Goal: Task Accomplishment & Management: Use online tool/utility

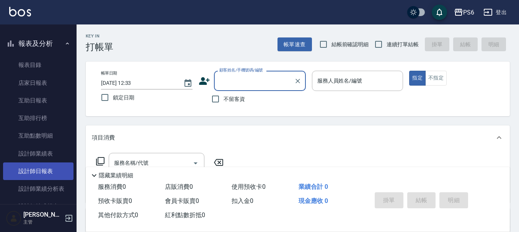
scroll to position [153, 0]
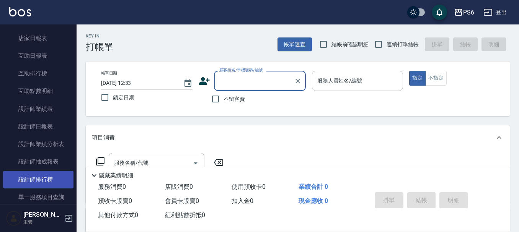
click at [51, 181] on link "設計師排行榜" at bounding box center [38, 180] width 70 height 18
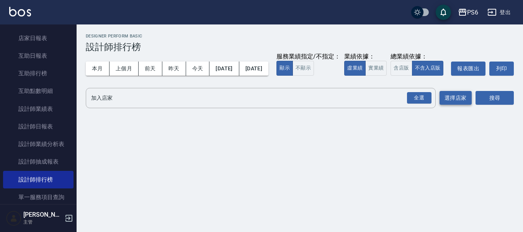
drag, startPoint x: 414, startPoint y: 112, endPoint x: 468, endPoint y: 115, distance: 54.0
click at [421, 104] on div "全選" at bounding box center [419, 98] width 24 height 12
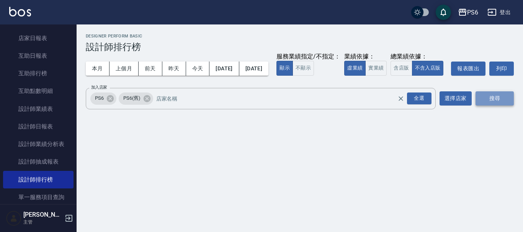
click at [478, 106] on button "搜尋" at bounding box center [494, 98] width 38 height 14
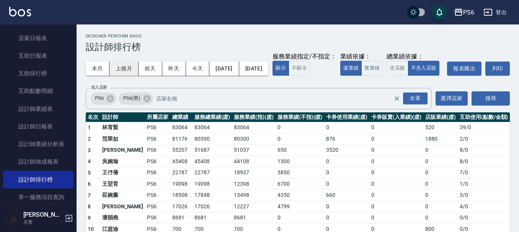
click at [133, 68] on button "上個月" at bounding box center [123, 69] width 29 height 14
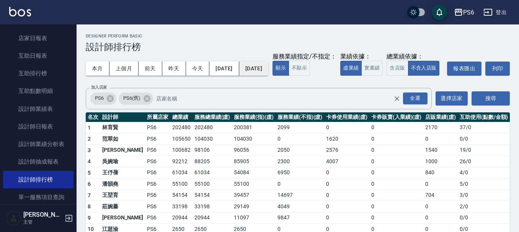
click at [268, 70] on button "[DATE]" at bounding box center [253, 69] width 29 height 14
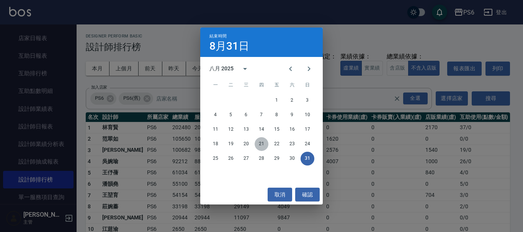
click at [263, 142] on button "21" at bounding box center [261, 144] width 14 height 14
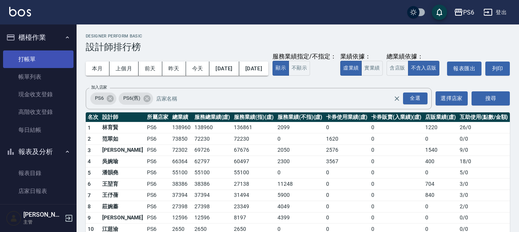
click at [21, 62] on link "打帳單" at bounding box center [38, 60] width 70 height 18
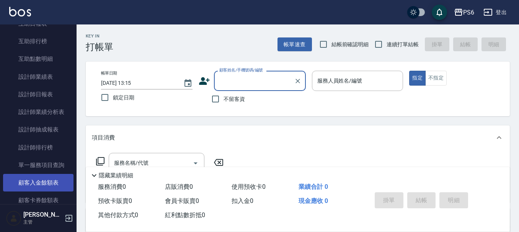
scroll to position [230, 0]
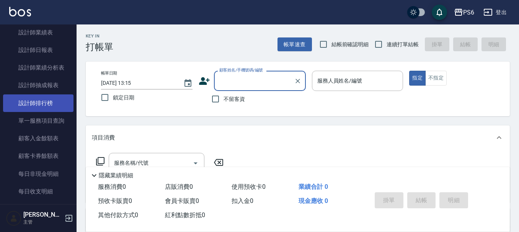
click at [41, 103] on link "設計師排行榜" at bounding box center [38, 104] width 70 height 18
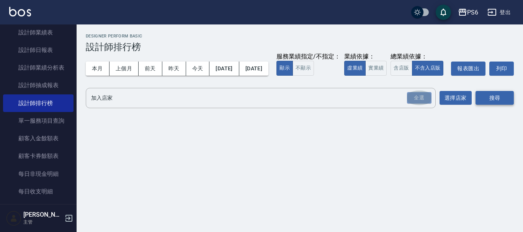
drag, startPoint x: 415, startPoint y: 109, endPoint x: 481, endPoint y: 108, distance: 65.8
click at [418, 104] on div "全選" at bounding box center [419, 98] width 24 height 12
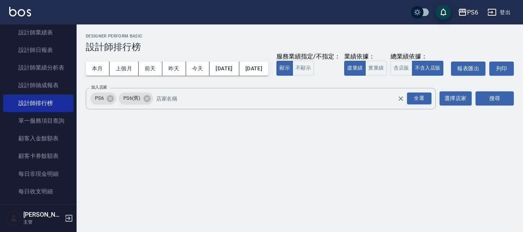
drag, startPoint x: 493, startPoint y: 113, endPoint x: 351, endPoint y: 93, distance: 143.7
click at [492, 106] on button "搜尋" at bounding box center [494, 98] width 38 height 14
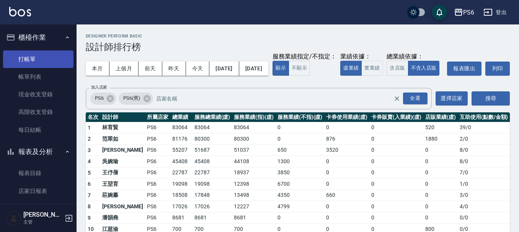
click at [25, 58] on link "打帳單" at bounding box center [38, 60] width 70 height 18
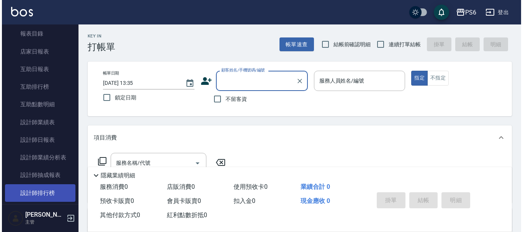
scroll to position [153, 0]
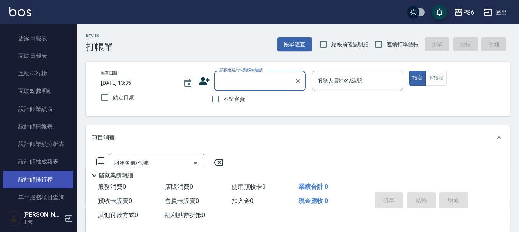
click at [55, 182] on link "設計師排行榜" at bounding box center [38, 180] width 70 height 18
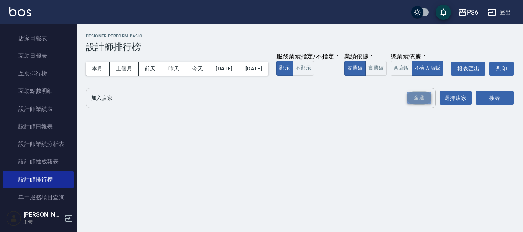
click at [420, 104] on div "全選" at bounding box center [419, 98] width 24 height 12
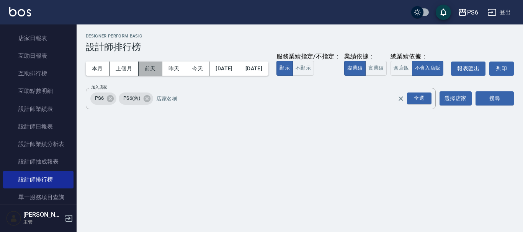
click at [150, 68] on button "前天" at bounding box center [151, 69] width 24 height 14
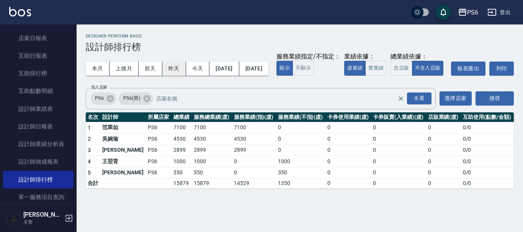
click at [172, 67] on button "昨天" at bounding box center [174, 69] width 24 height 14
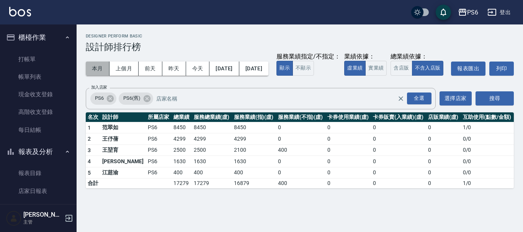
click at [99, 67] on button "本月" at bounding box center [98, 69] width 24 height 14
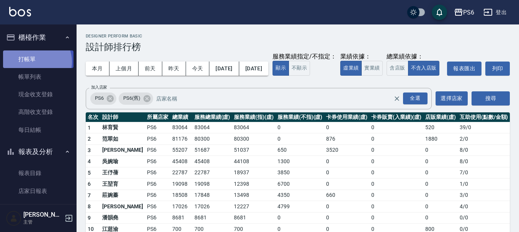
click at [36, 62] on link "打帳單" at bounding box center [38, 60] width 70 height 18
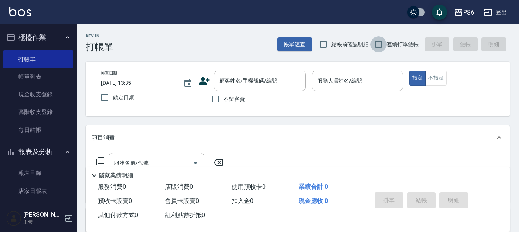
click at [384, 44] on input "連續打單結帳" at bounding box center [378, 44] width 16 height 16
checkbox input "true"
drag, startPoint x: 217, startPoint y: 98, endPoint x: 273, endPoint y: 93, distance: 56.4
click at [217, 97] on input "不留客資" at bounding box center [215, 99] width 16 height 16
checkbox input "true"
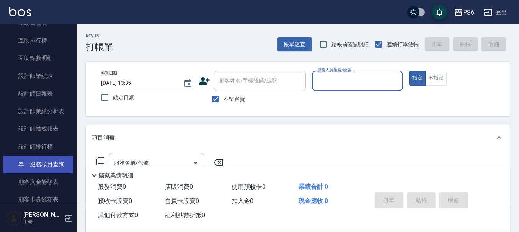
scroll to position [191, 0]
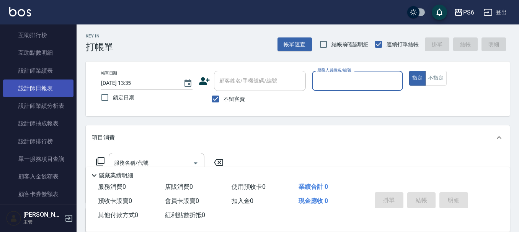
click at [35, 86] on link "設計師日報表" at bounding box center [38, 89] width 70 height 18
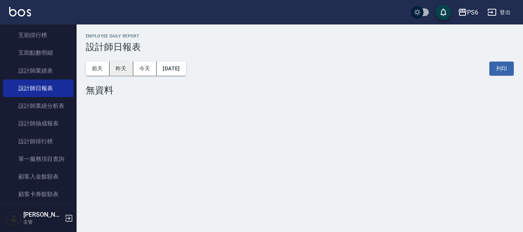
click at [123, 70] on button "昨天" at bounding box center [121, 69] width 24 height 14
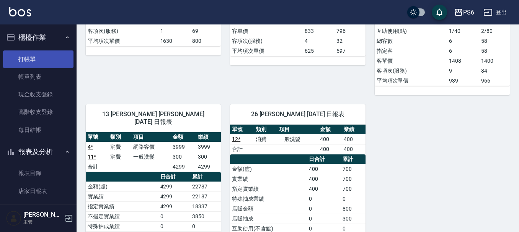
scroll to position [230, 0]
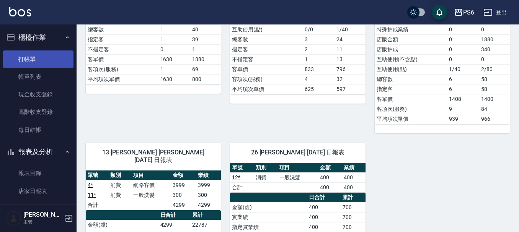
click at [28, 59] on link "打帳單" at bounding box center [38, 60] width 70 height 18
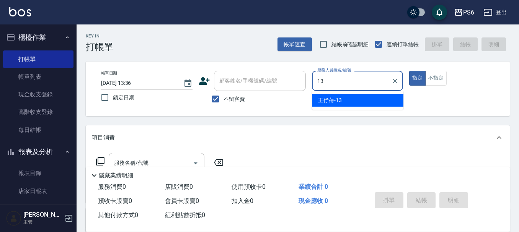
type input "[PERSON_NAME]-13"
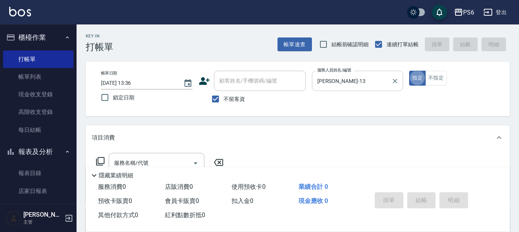
type button "true"
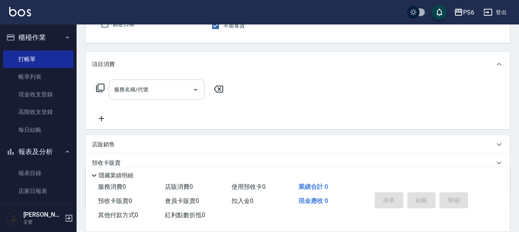
scroll to position [77, 0]
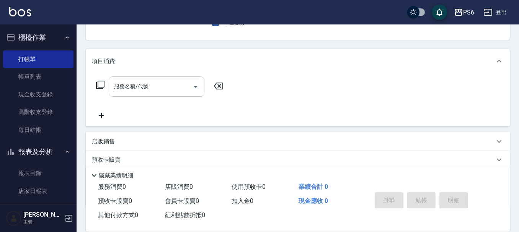
drag, startPoint x: 140, startPoint y: 96, endPoint x: 144, endPoint y: 93, distance: 5.2
click at [141, 95] on div "服務名稱/代號" at bounding box center [157, 87] width 96 height 20
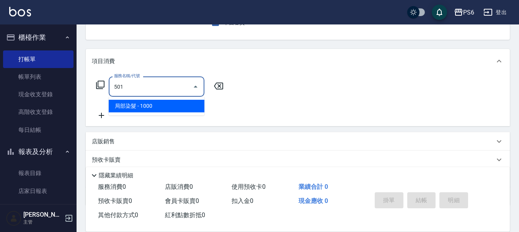
type input "局部染髮(501)"
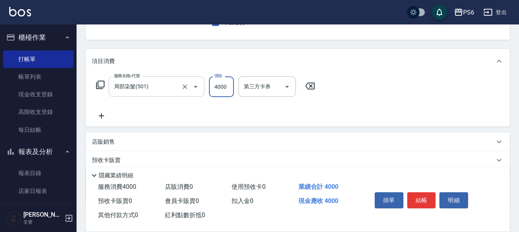
type input "4000"
click at [165, 91] on input "局部染髮(501)" at bounding box center [145, 86] width 67 height 13
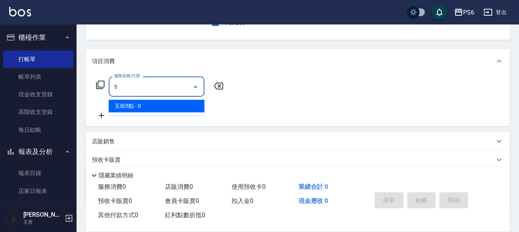
scroll to position [0, 0]
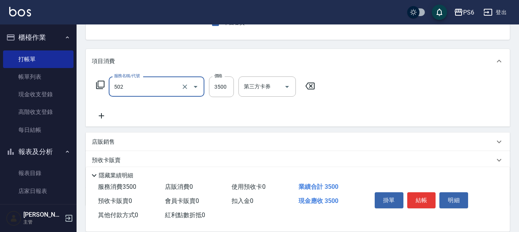
type input "水漾染髮(502)"
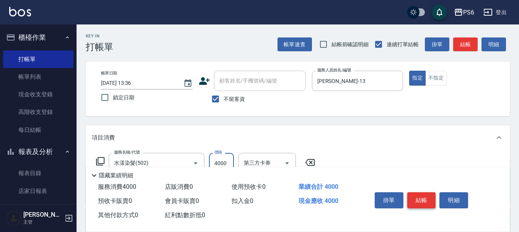
type input "4000"
click at [429, 197] on button "結帳" at bounding box center [421, 200] width 29 height 16
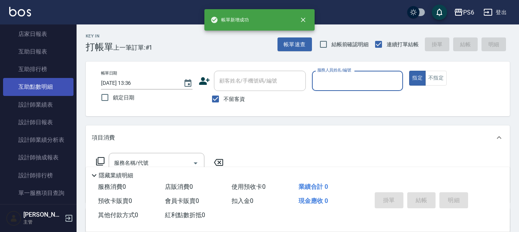
scroll to position [191, 0]
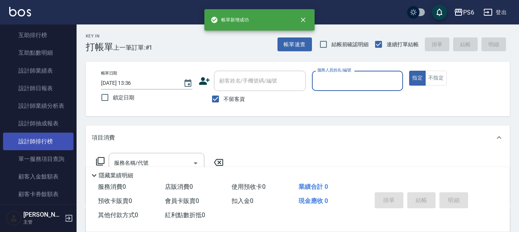
click at [49, 135] on link "設計師排行榜" at bounding box center [38, 142] width 70 height 18
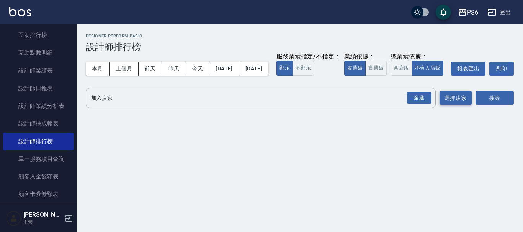
drag, startPoint x: 418, startPoint y: 111, endPoint x: 456, endPoint y: 111, distance: 38.3
click at [421, 104] on div "全選" at bounding box center [419, 98] width 24 height 12
click at [504, 106] on button "搜尋" at bounding box center [494, 98] width 38 height 14
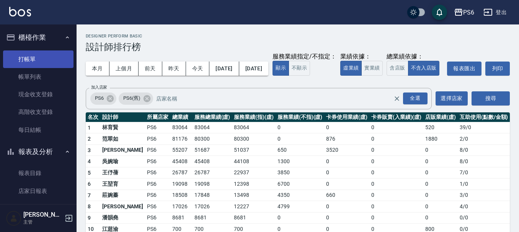
click at [41, 62] on link "打帳單" at bounding box center [38, 60] width 70 height 18
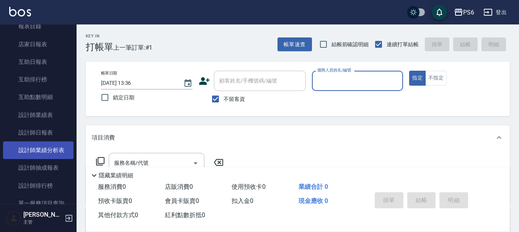
scroll to position [153, 0]
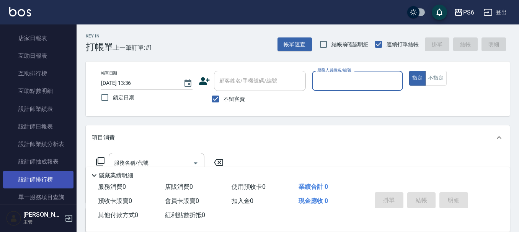
click at [35, 174] on link "設計師排行榜" at bounding box center [38, 180] width 70 height 18
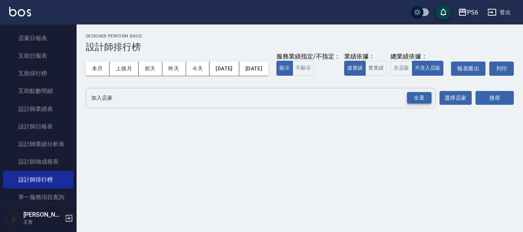
click at [422, 104] on div "全選" at bounding box center [419, 98] width 24 height 12
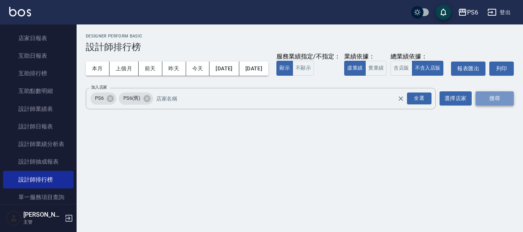
click at [498, 106] on button "搜尋" at bounding box center [494, 98] width 38 height 14
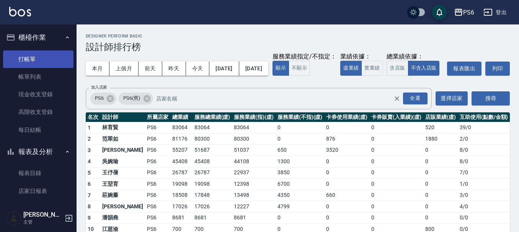
click at [40, 60] on link "打帳單" at bounding box center [38, 60] width 70 height 18
